Goal: Transaction & Acquisition: Obtain resource

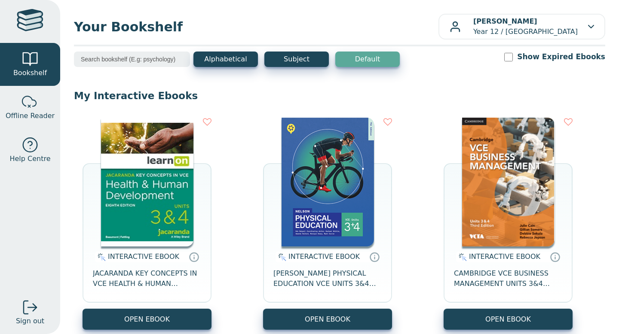
click at [321, 303] on div "INTERACTIVE EBOOK NELSON PHYSICAL EDUCATION VCE UNITS 3&4 MINDTAP 7E" at bounding box center [327, 278] width 129 height 62
click at [321, 279] on span "NELSON PHYSICAL EDUCATION VCE UNITS 3&4 MINDTAP 7E" at bounding box center [327, 279] width 108 height 21
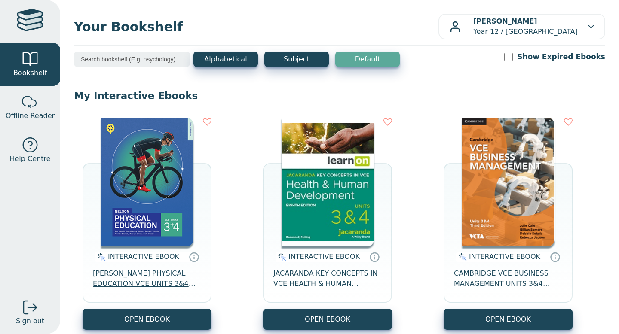
click at [168, 277] on span "NELSON PHYSICAL EDUCATION VCE UNITS 3&4 MINDTAP 7E" at bounding box center [147, 279] width 108 height 21
click at [158, 277] on span "NELSON PHYSICAL EDUCATION VCE UNITS 3&4 MINDTAP 7E" at bounding box center [147, 279] width 108 height 21
